Goal: Information Seeking & Learning: Learn about a topic

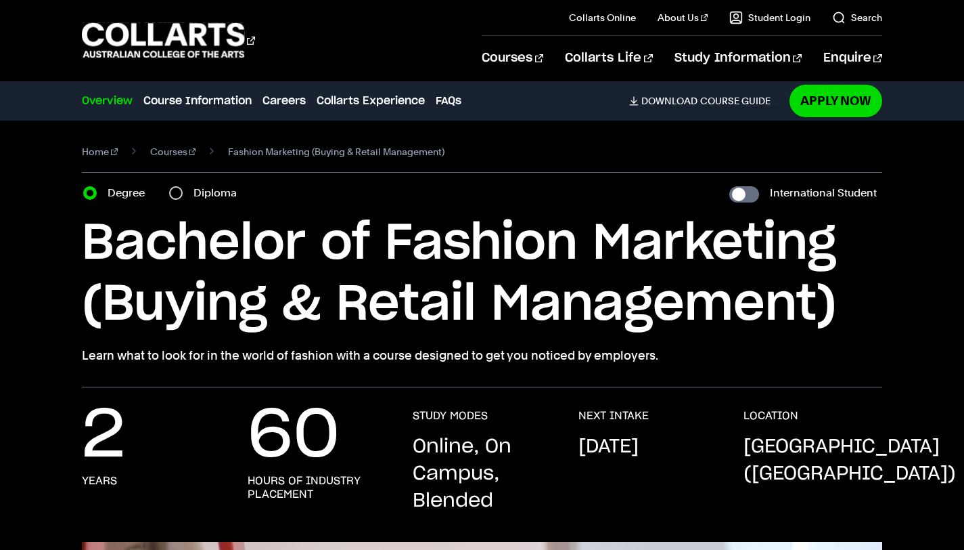
click at [462, 51] on div "Courses" at bounding box center [272, 40] width 380 height 39
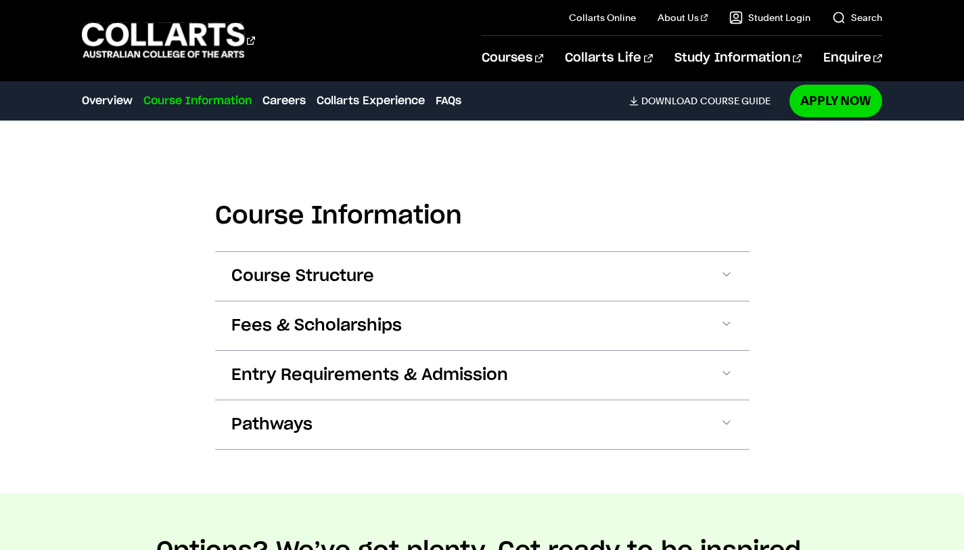
scroll to position [1323, 0]
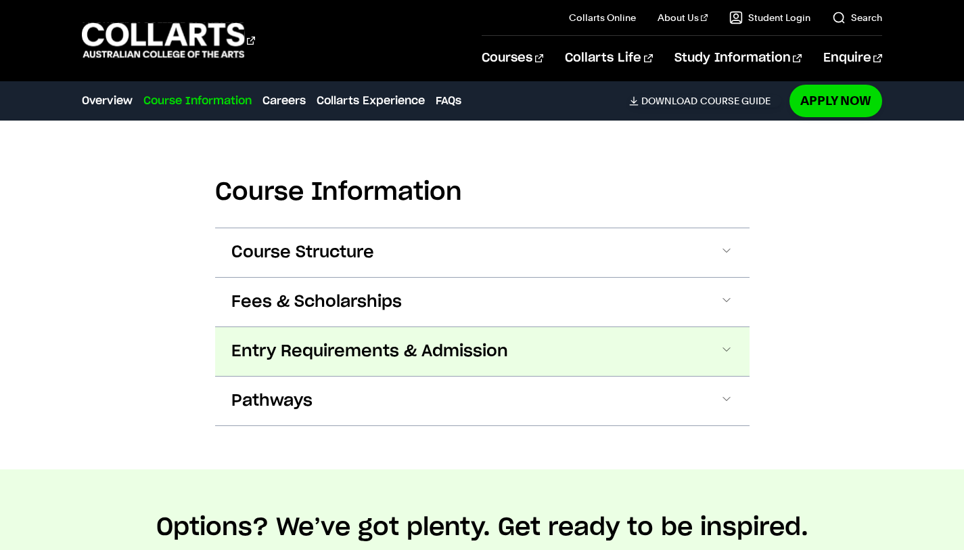
click at [418, 351] on span "Entry Requirements & Admission" at bounding box center [369, 351] width 277 height 22
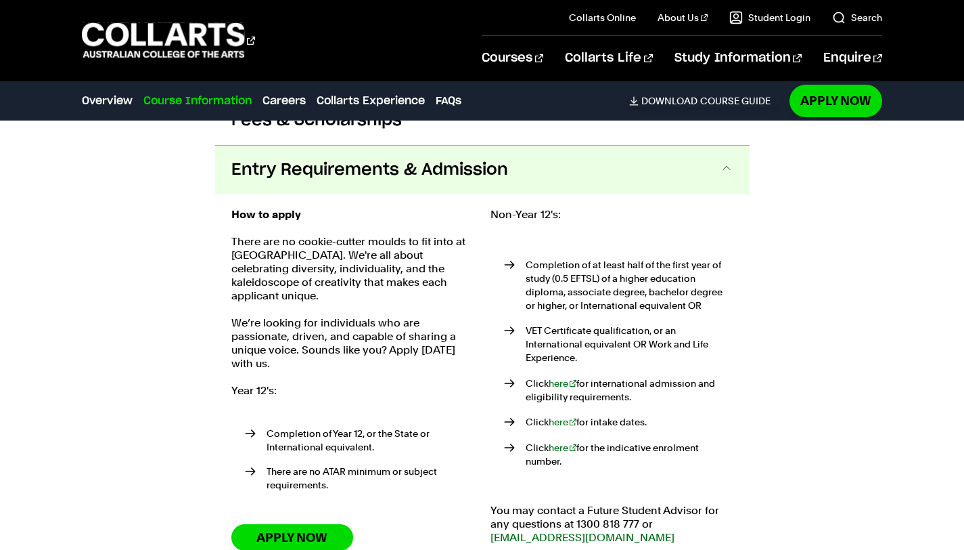
scroll to position [1500, 0]
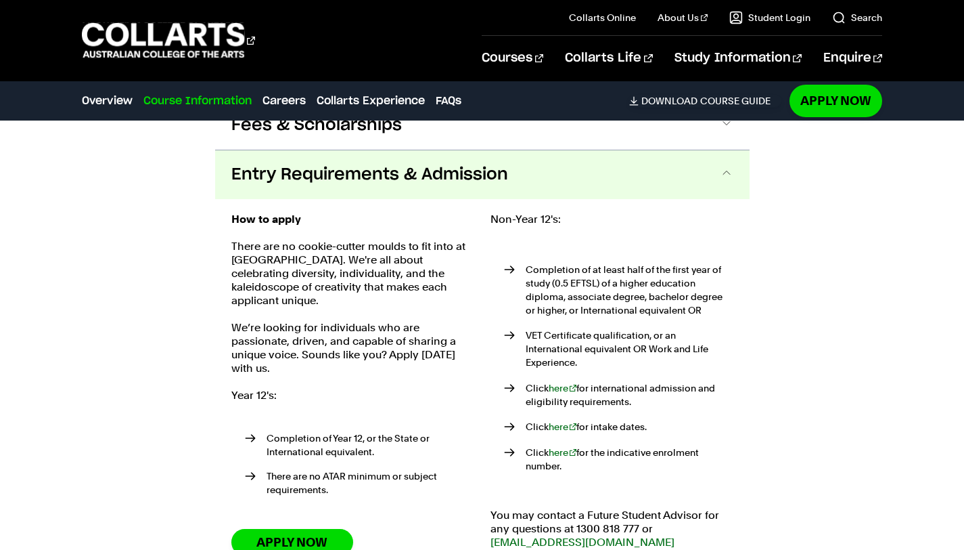
click at [441, 183] on span "Entry Requirements & Admission" at bounding box center [369, 175] width 277 height 22
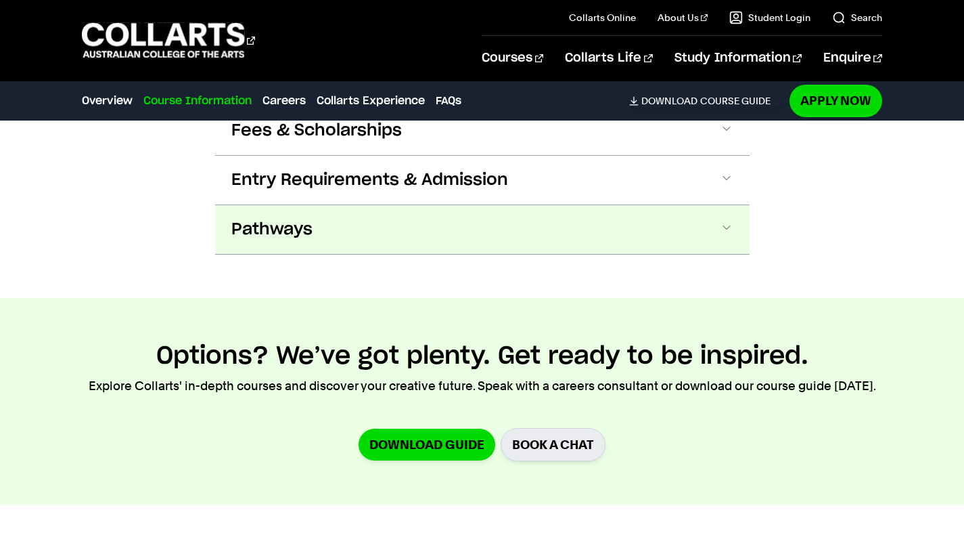
click at [412, 231] on button "Pathways" at bounding box center [482, 229] width 535 height 49
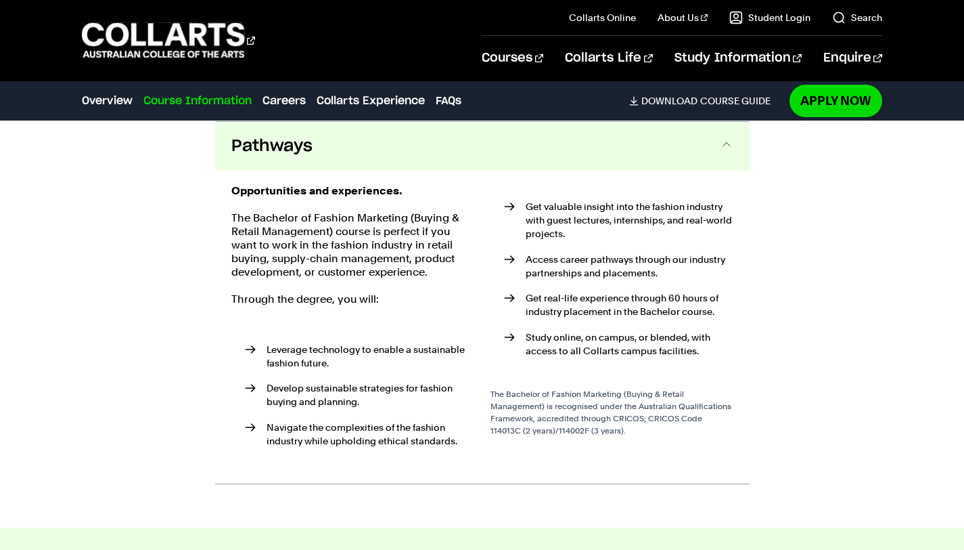
scroll to position [1567, 0]
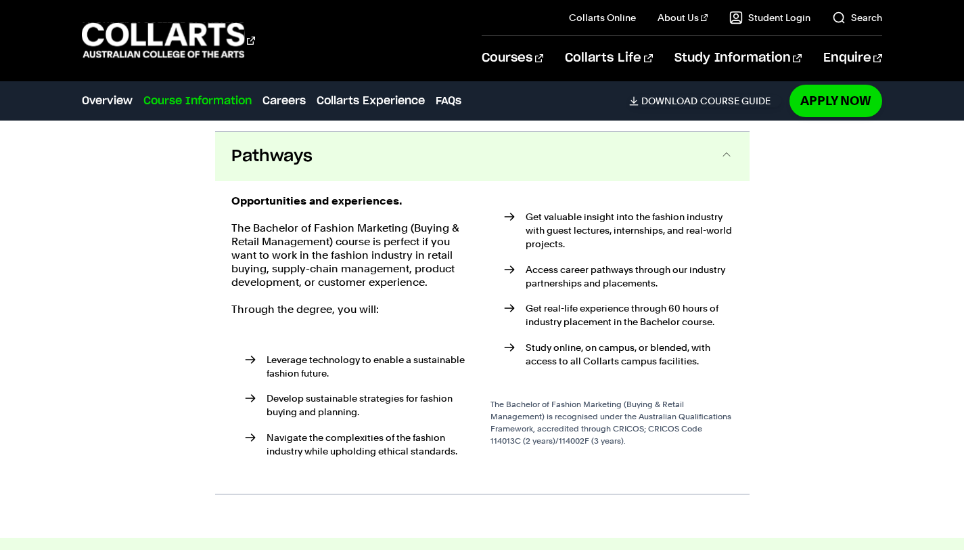
click at [375, 169] on button "Pathways" at bounding box center [482, 156] width 535 height 49
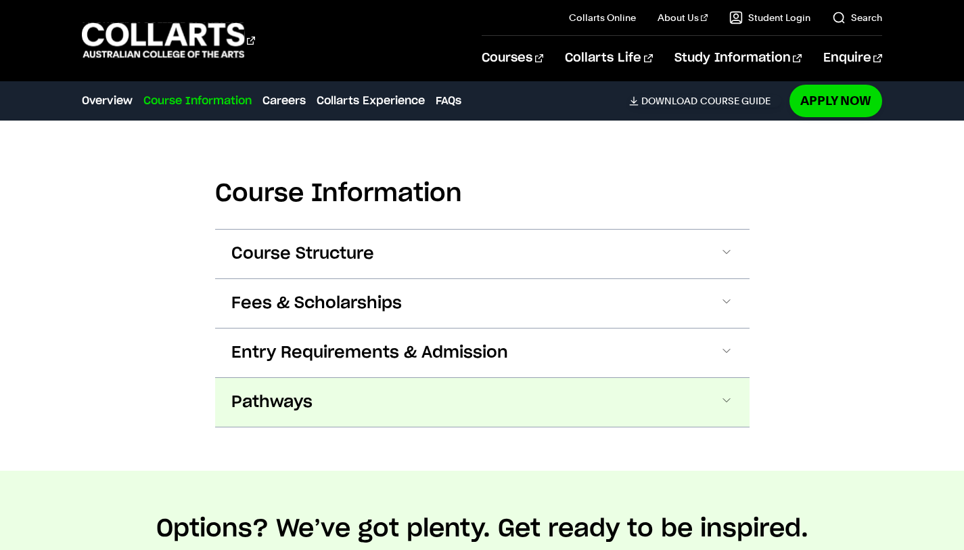
scroll to position [1324, 0]
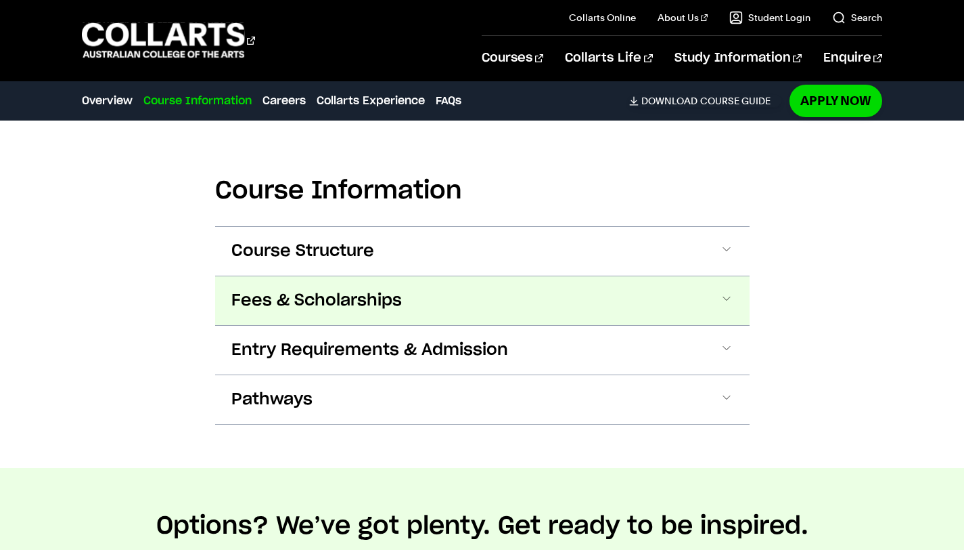
click at [327, 303] on span "Fees & Scholarships" at bounding box center [316, 301] width 171 height 22
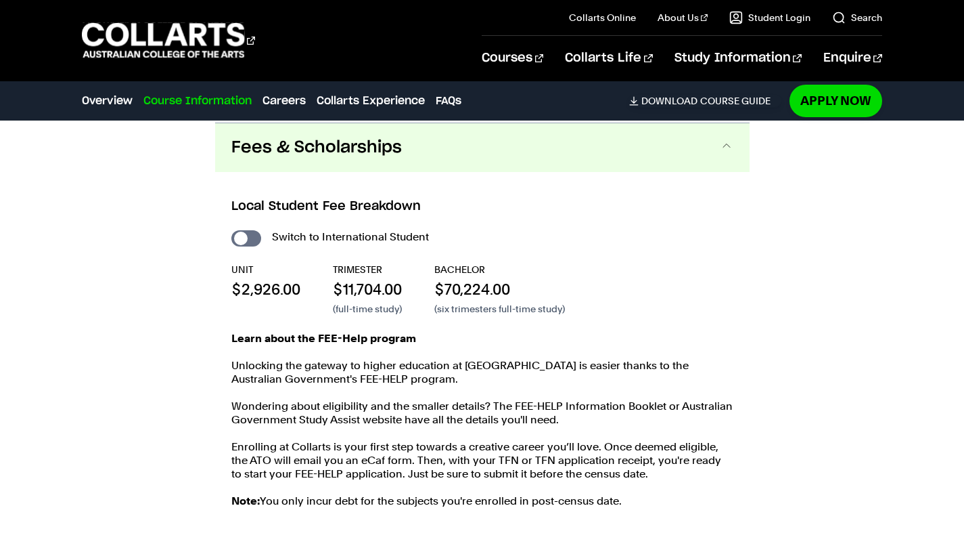
scroll to position [1479, 0]
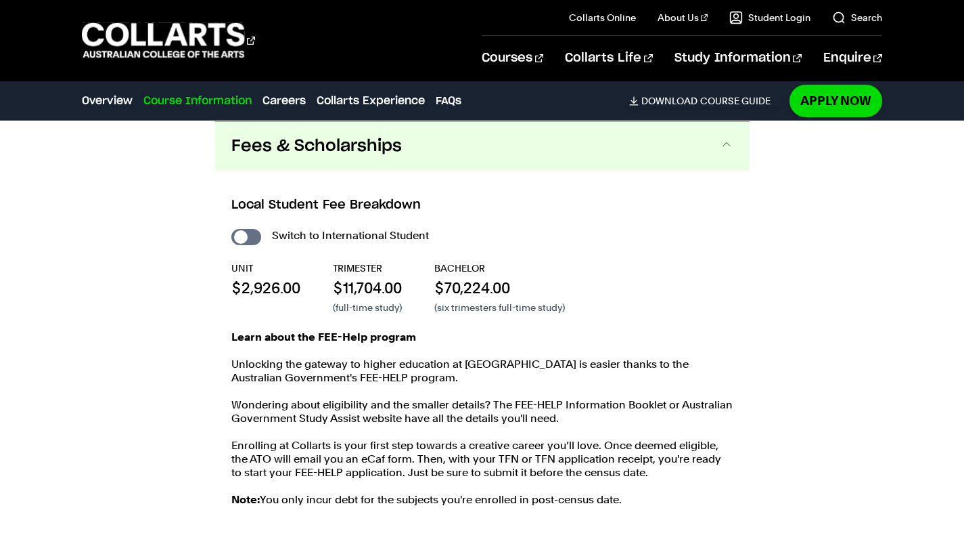
click at [342, 148] on span "Fees & Scholarships" at bounding box center [316, 146] width 171 height 22
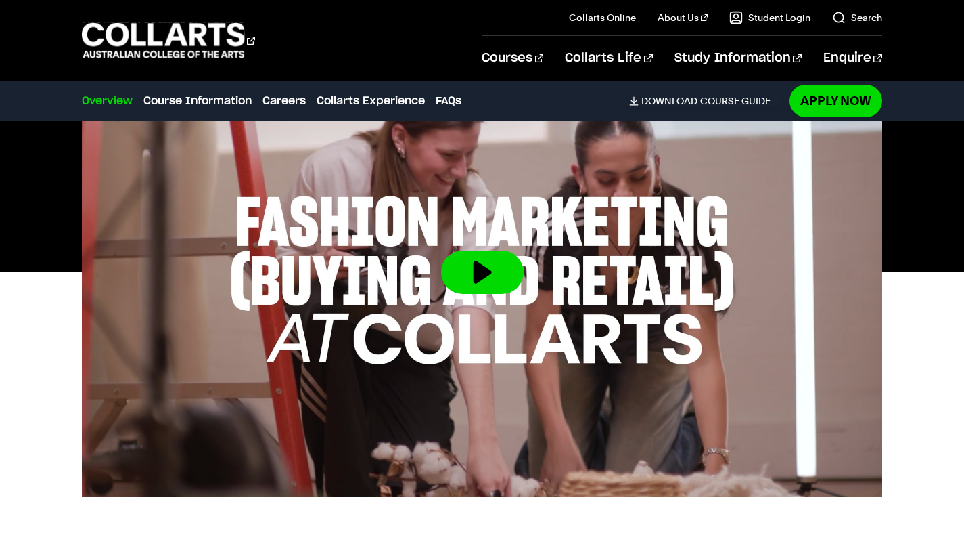
scroll to position [0, 0]
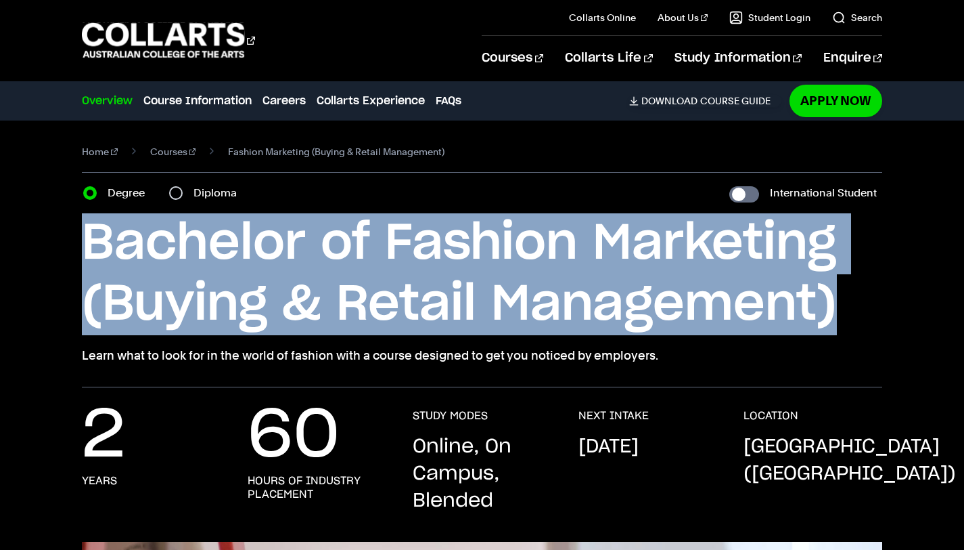
drag, startPoint x: 839, startPoint y: 317, endPoint x: 35, endPoint y: 242, distance: 807.5
click at [35, 242] on div "Home Courses Fashion Marketing (Buying & Retail Management) Course variant Degr…" at bounding box center [482, 253] width 964 height 267
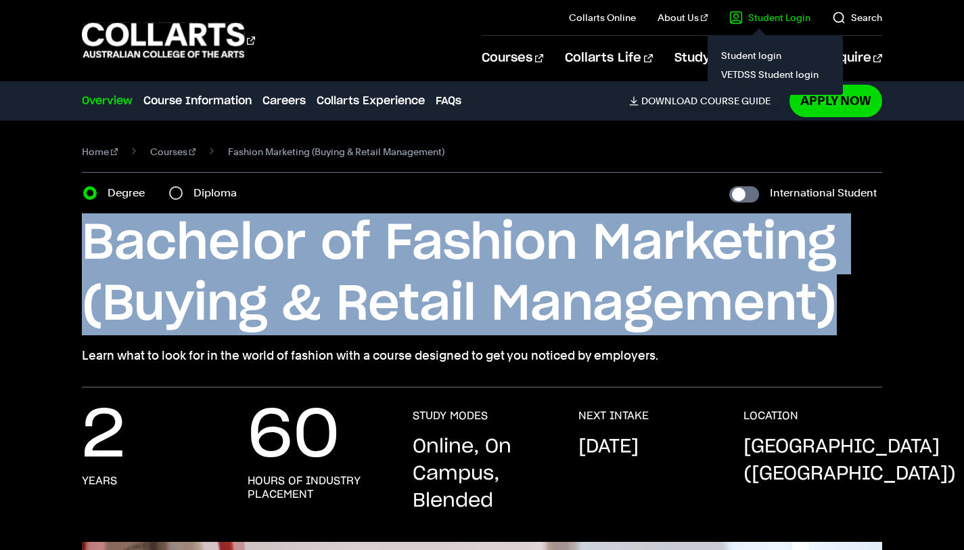
copy h1 "Bachelor of Fashion Marketing (Buying & Retail Management)"
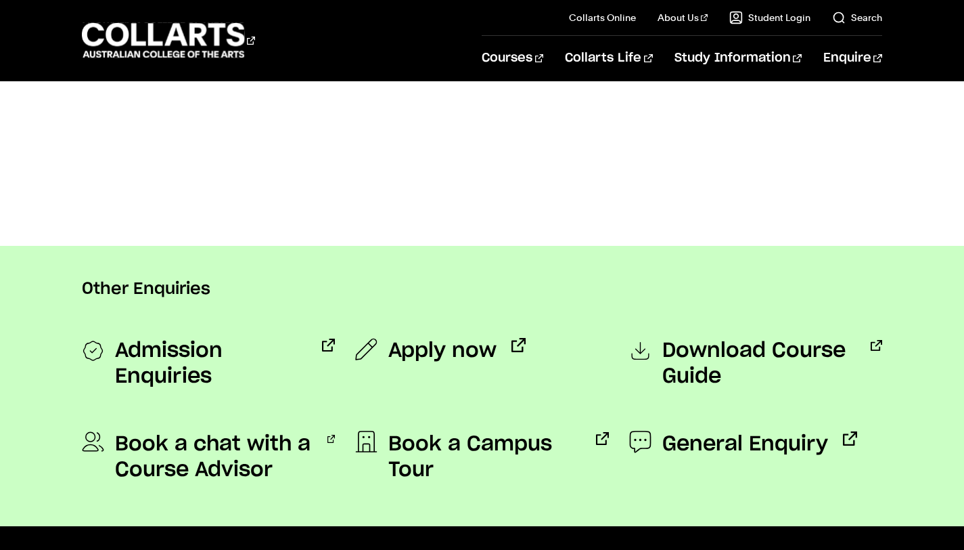
scroll to position [1019, 0]
